Goal: Find specific page/section: Find specific page/section

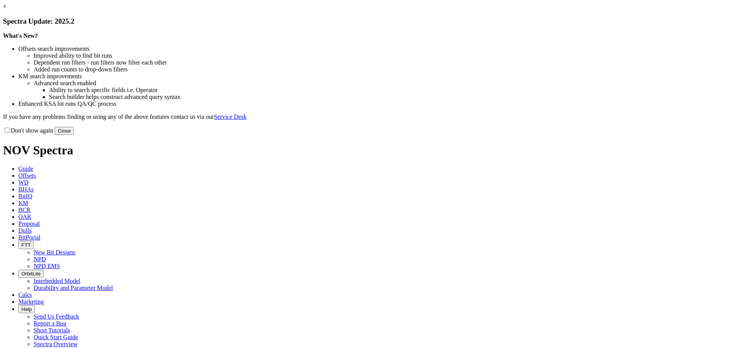
click at [74, 135] on button "Close" at bounding box center [64, 131] width 19 height 8
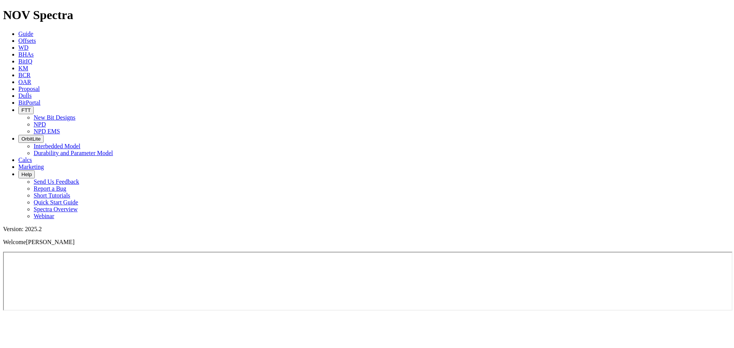
click at [21, 107] on icon "button" at bounding box center [21, 110] width 0 height 6
click at [46, 121] on link "NPD" at bounding box center [40, 124] width 12 height 7
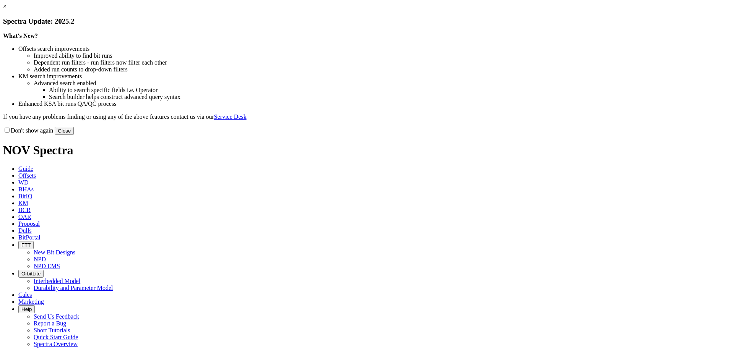
click at [74, 135] on button "Close" at bounding box center [64, 131] width 19 height 8
drag, startPoint x: 514, startPoint y: 206, endPoint x: 510, endPoint y: 210, distance: 6.2
click at [74, 135] on button "Close" at bounding box center [64, 131] width 19 height 8
